Goal: Information Seeking & Learning: Learn about a topic

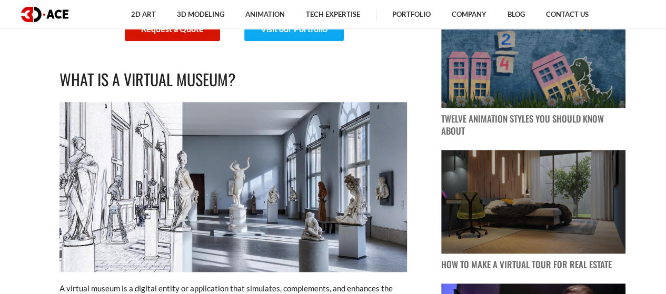
scroll to position [632, 0]
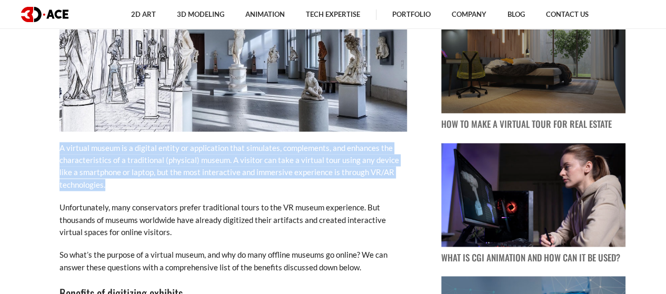
drag, startPoint x: 66, startPoint y: 153, endPoint x: 105, endPoint y: 185, distance: 50.9
click at [105, 185] on p "A virtual museum is a digital entity or application that simulates, complements…" at bounding box center [234, 167] width 348 height 50
copy p "A virtual museum is a digital entity or application that simulates, complements…"
